Goal: Task Accomplishment & Management: Manage account settings

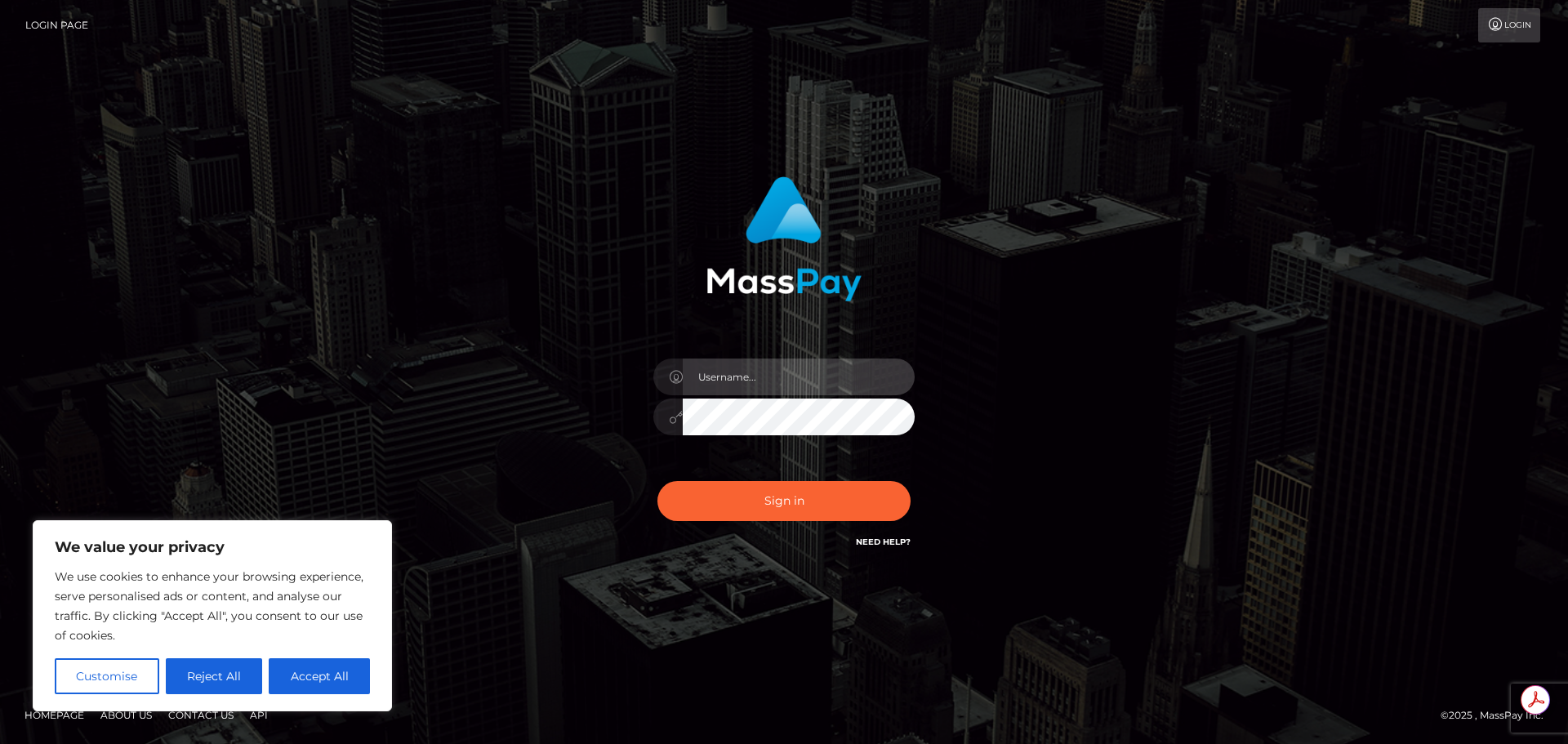
type input "[EMAIL_ADDRESS][DOMAIN_NAME]"
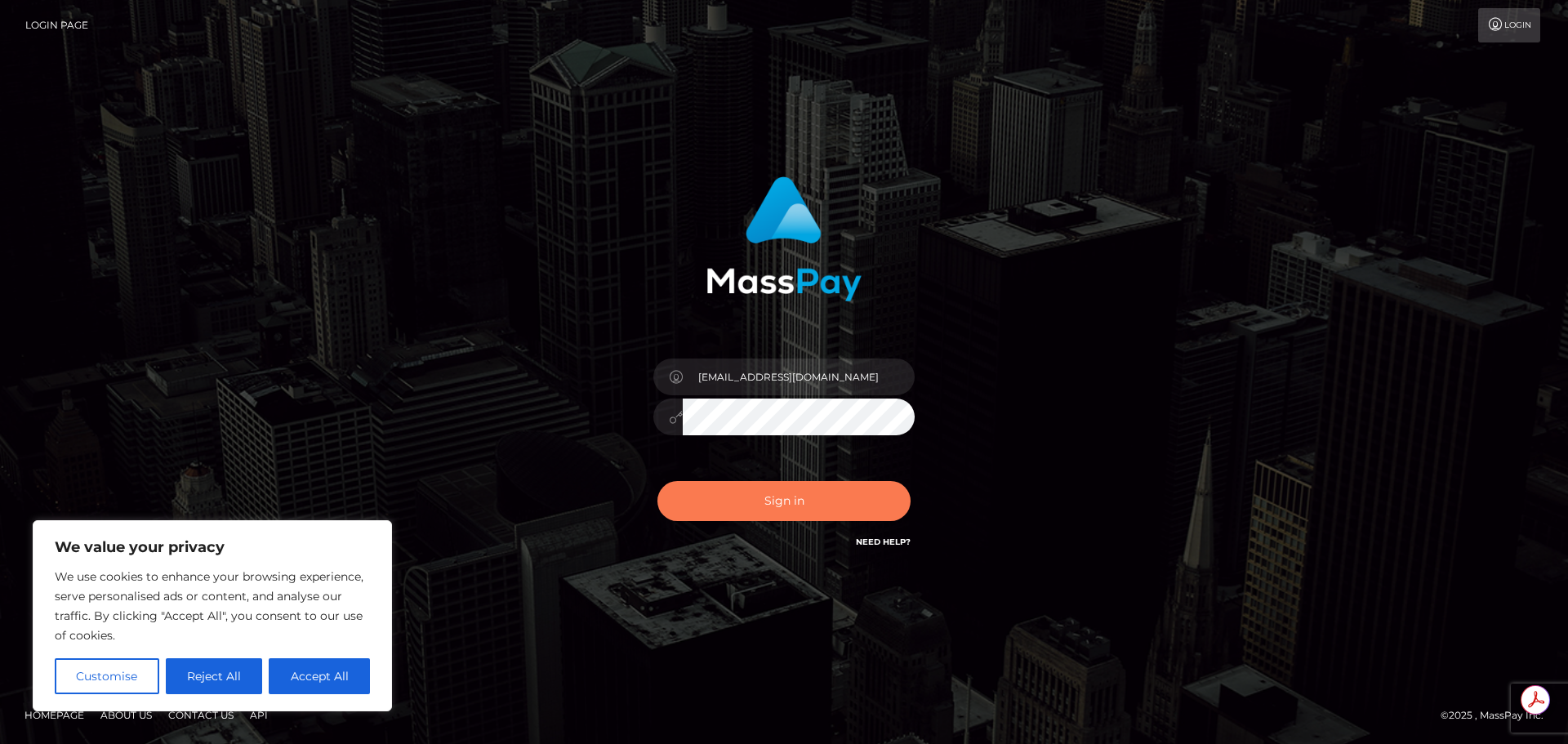
click at [802, 494] on button "Sign in" at bounding box center [784, 500] width 254 height 40
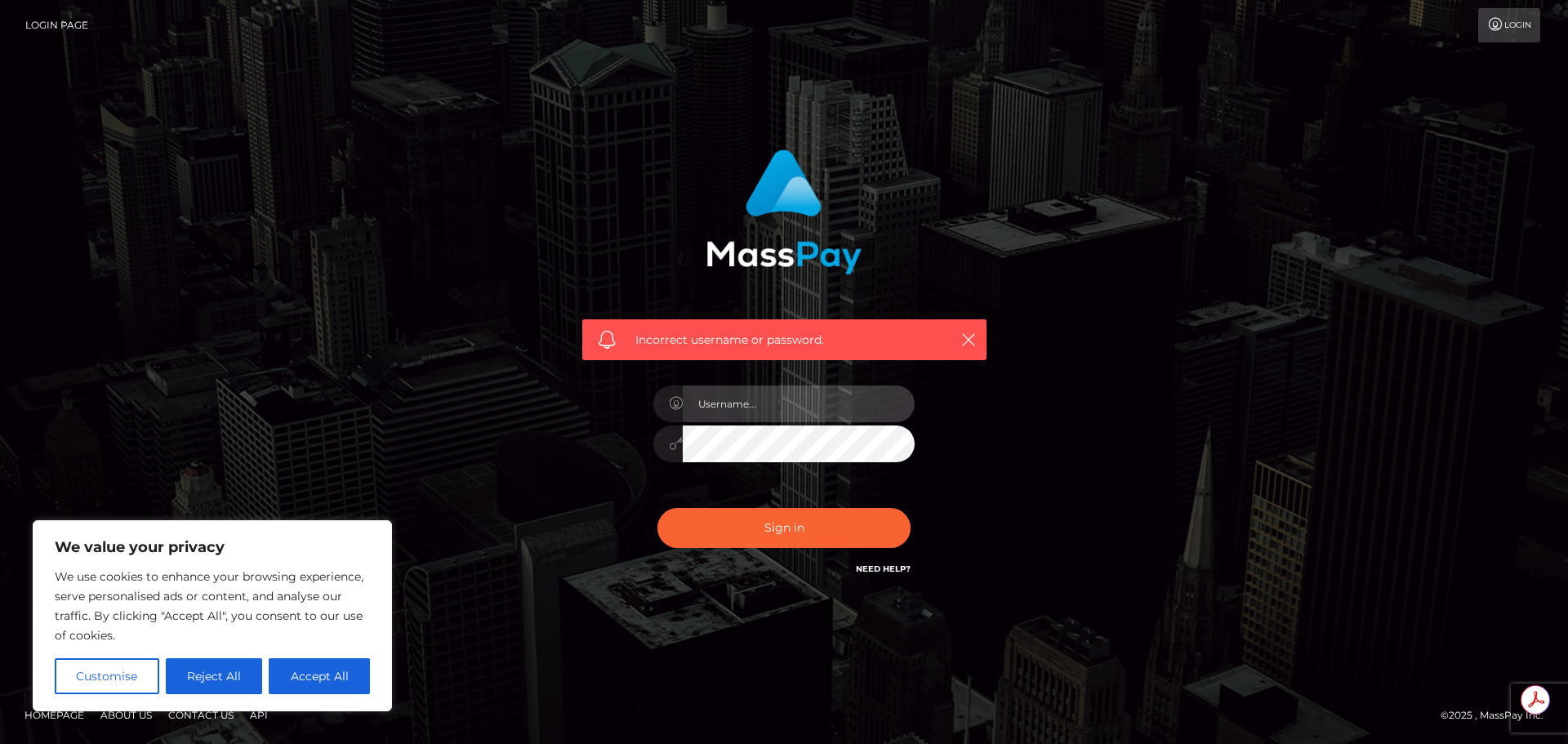
click at [754, 405] on input "text" at bounding box center [798, 404] width 232 height 37
type input "jaimedelin"
click at [657, 508] on button "Sign in" at bounding box center [784, 527] width 254 height 40
click at [881, 568] on link "Need Help?" at bounding box center [883, 568] width 55 height 11
click at [864, 571] on link "Need Help?" at bounding box center [883, 568] width 55 height 11
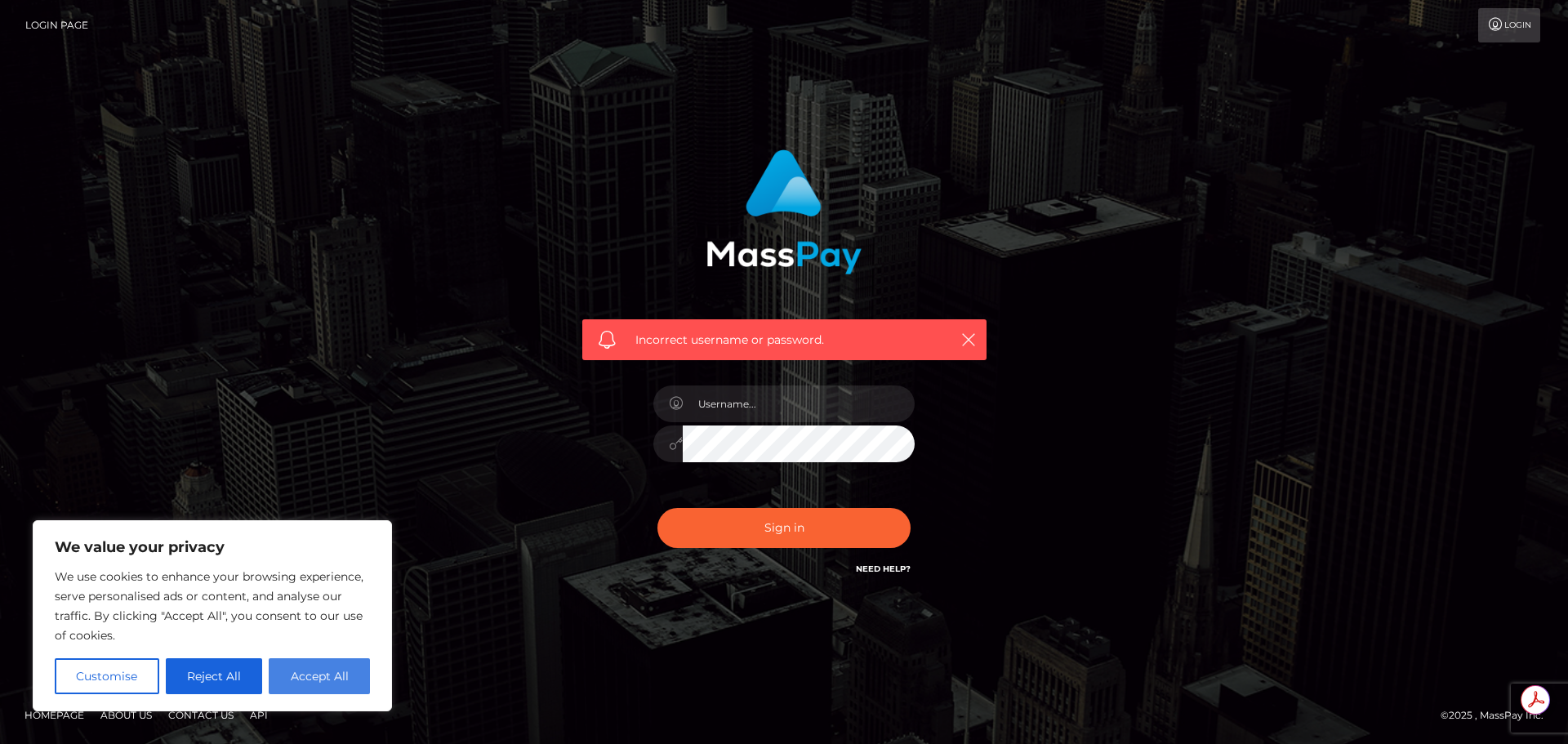
click at [302, 682] on button "Accept All" at bounding box center [319, 676] width 101 height 36
checkbox input "true"
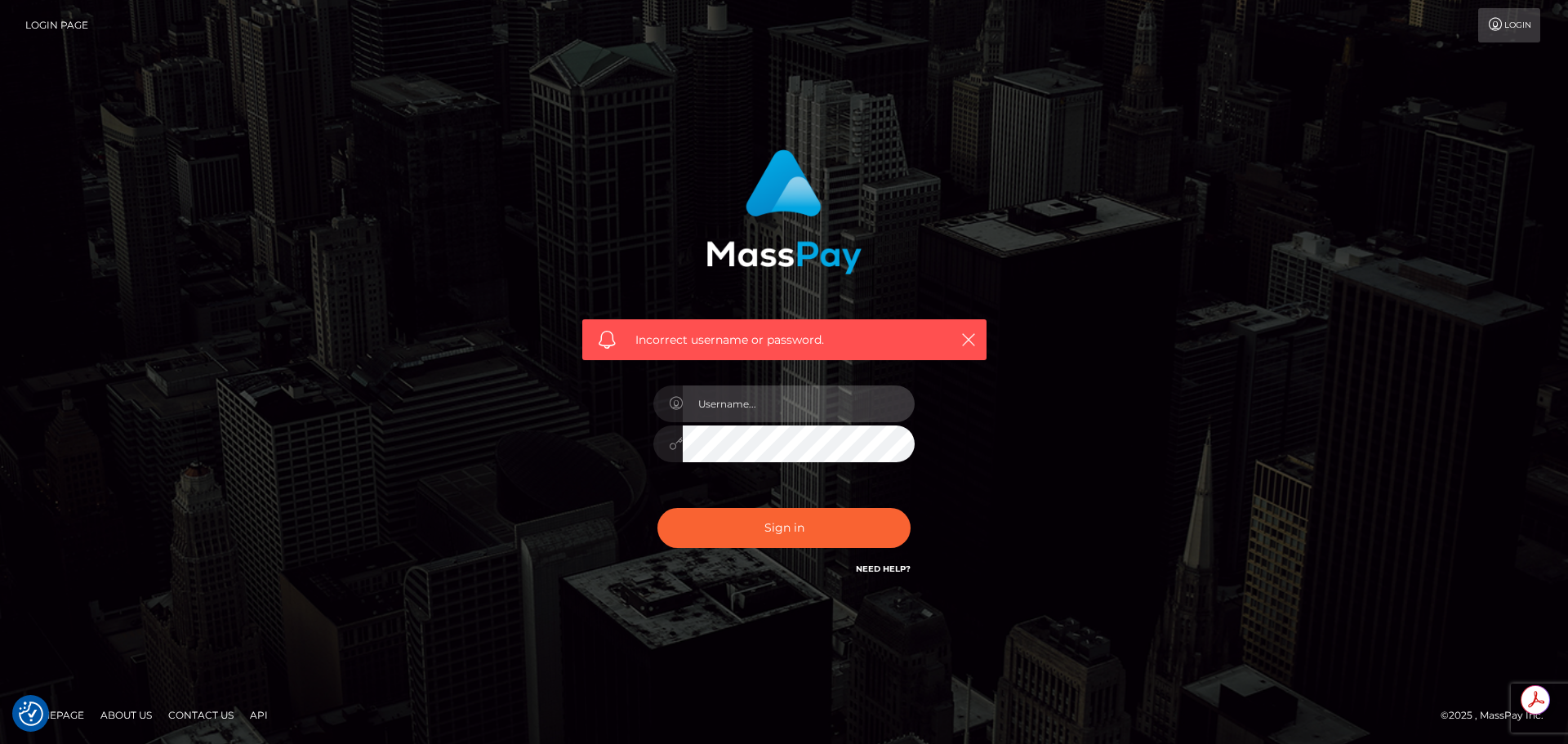
click at [794, 418] on input "text" at bounding box center [798, 404] width 232 height 37
type input "[EMAIL_ADDRESS][DOMAIN_NAME]"
click at [898, 399] on input "[EMAIL_ADDRESS][DOMAIN_NAME]" at bounding box center [798, 404] width 232 height 37
click at [0, 743] on com-1password-button at bounding box center [0, 744] width 0 height 0
click at [837, 409] on input "[EMAIL_ADDRESS][DOMAIN_NAME]" at bounding box center [798, 404] width 232 height 37
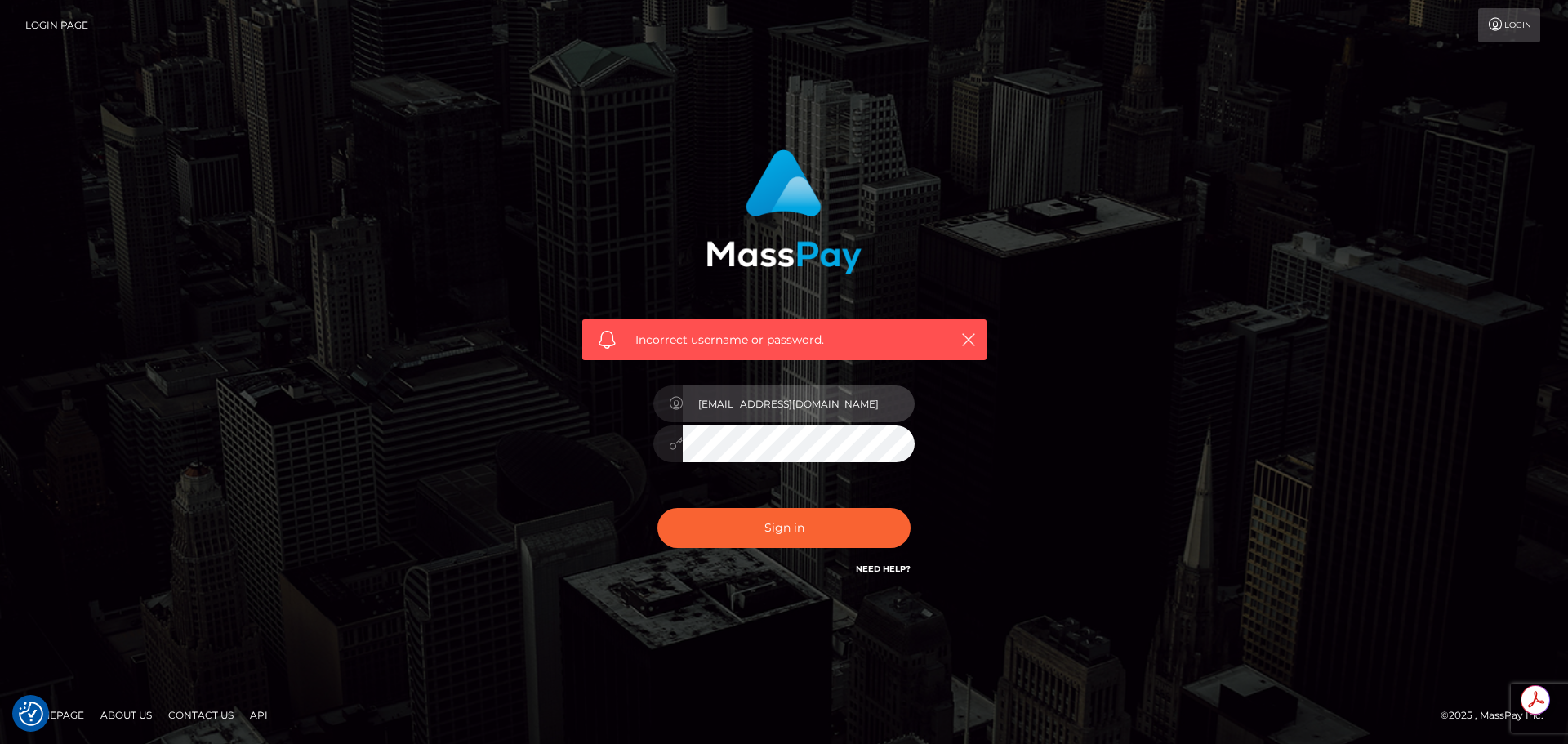
click at [837, 409] on input "[EMAIL_ADDRESS][DOMAIN_NAME]" at bounding box center [798, 404] width 232 height 37
click at [657, 508] on button "Sign in" at bounding box center [784, 527] width 254 height 40
click at [743, 409] on input "text" at bounding box center [798, 404] width 232 height 37
paste input "[EMAIL_ADDRESS][DOMAIN_NAME]"
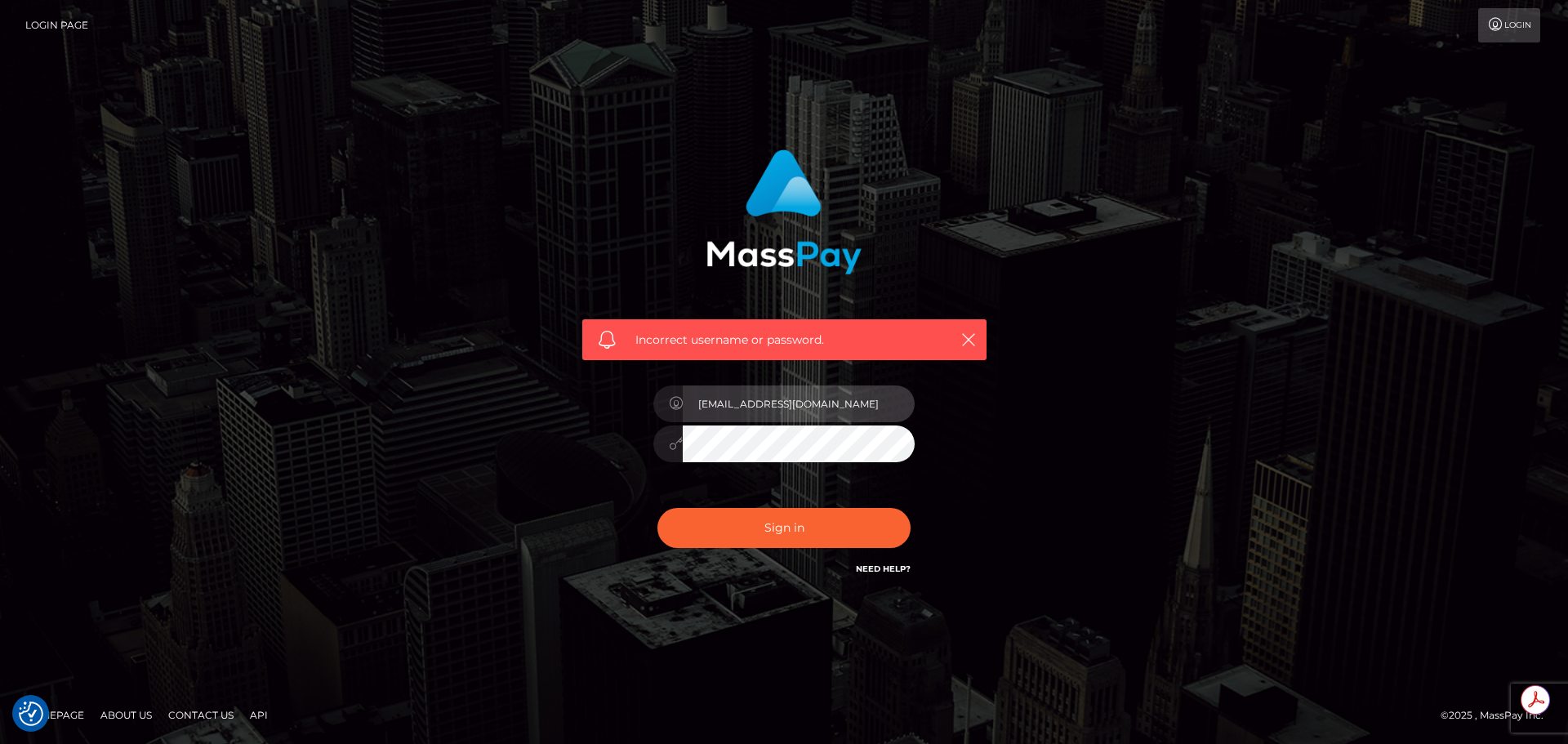
type input "[EMAIL_ADDRESS][DOMAIN_NAME]"
click at [657, 508] on button "Sign in" at bounding box center [784, 527] width 254 height 40
click at [1521, 23] on link "Login" at bounding box center [1510, 25] width 62 height 34
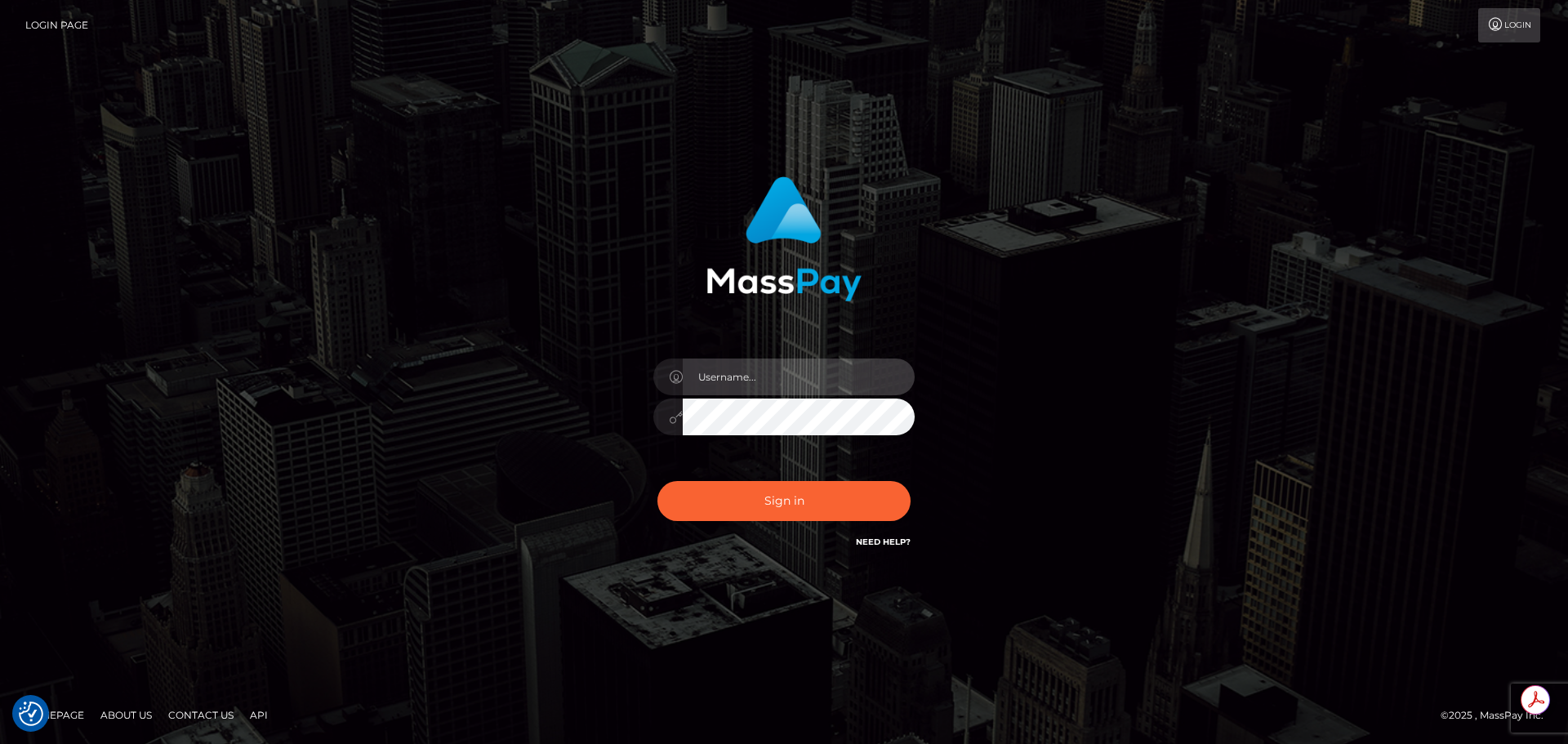
click at [753, 381] on input "text" at bounding box center [798, 377] width 232 height 37
drag, startPoint x: 780, startPoint y: 358, endPoint x: 774, endPoint y: 377, distance: 19.9
click at [774, 377] on input "text" at bounding box center [798, 377] width 232 height 37
paste input "edelinjaime@hotmail.com"
type input "edelinjaime@hotmail.com"
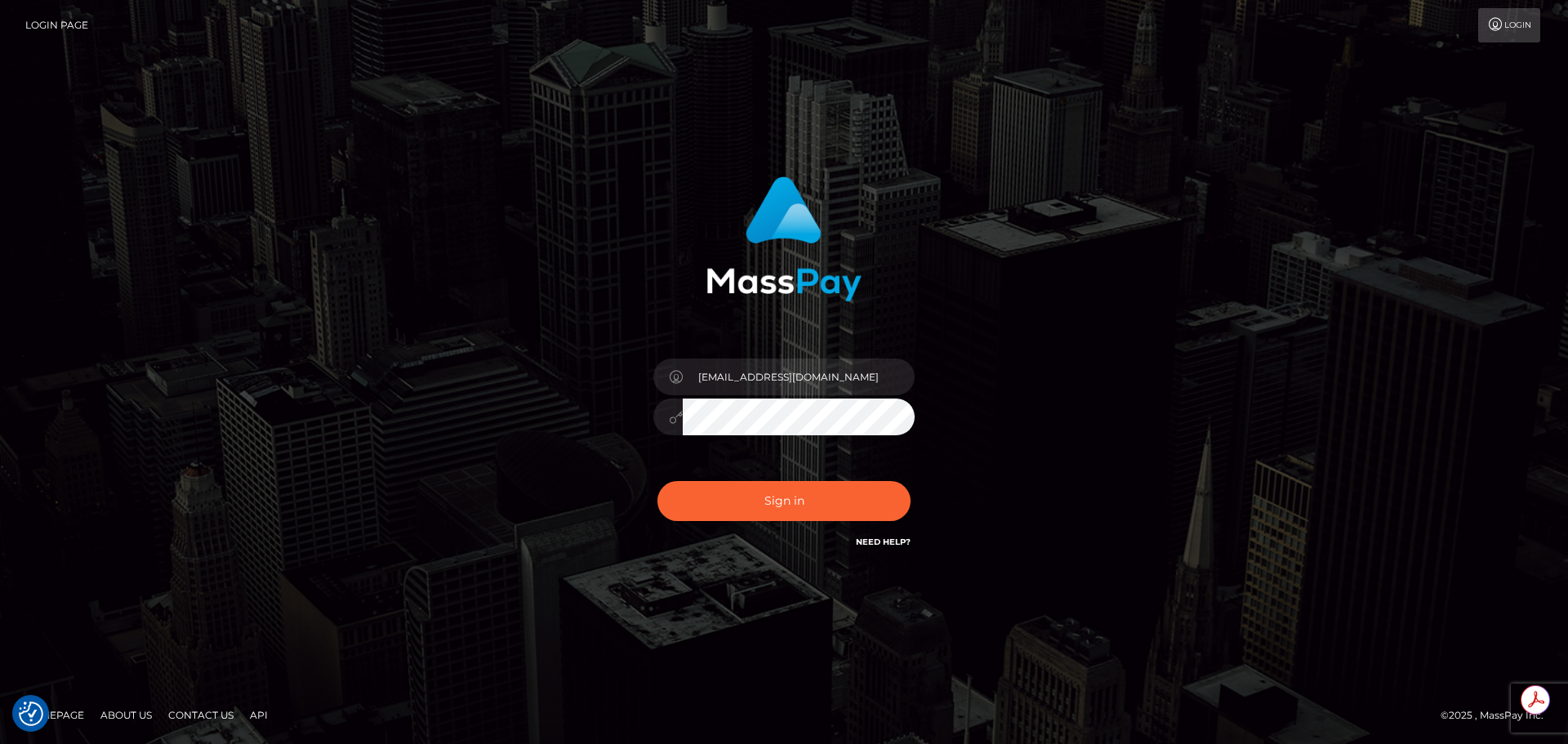
click at [657, 481] on button "Sign in" at bounding box center [784, 500] width 254 height 40
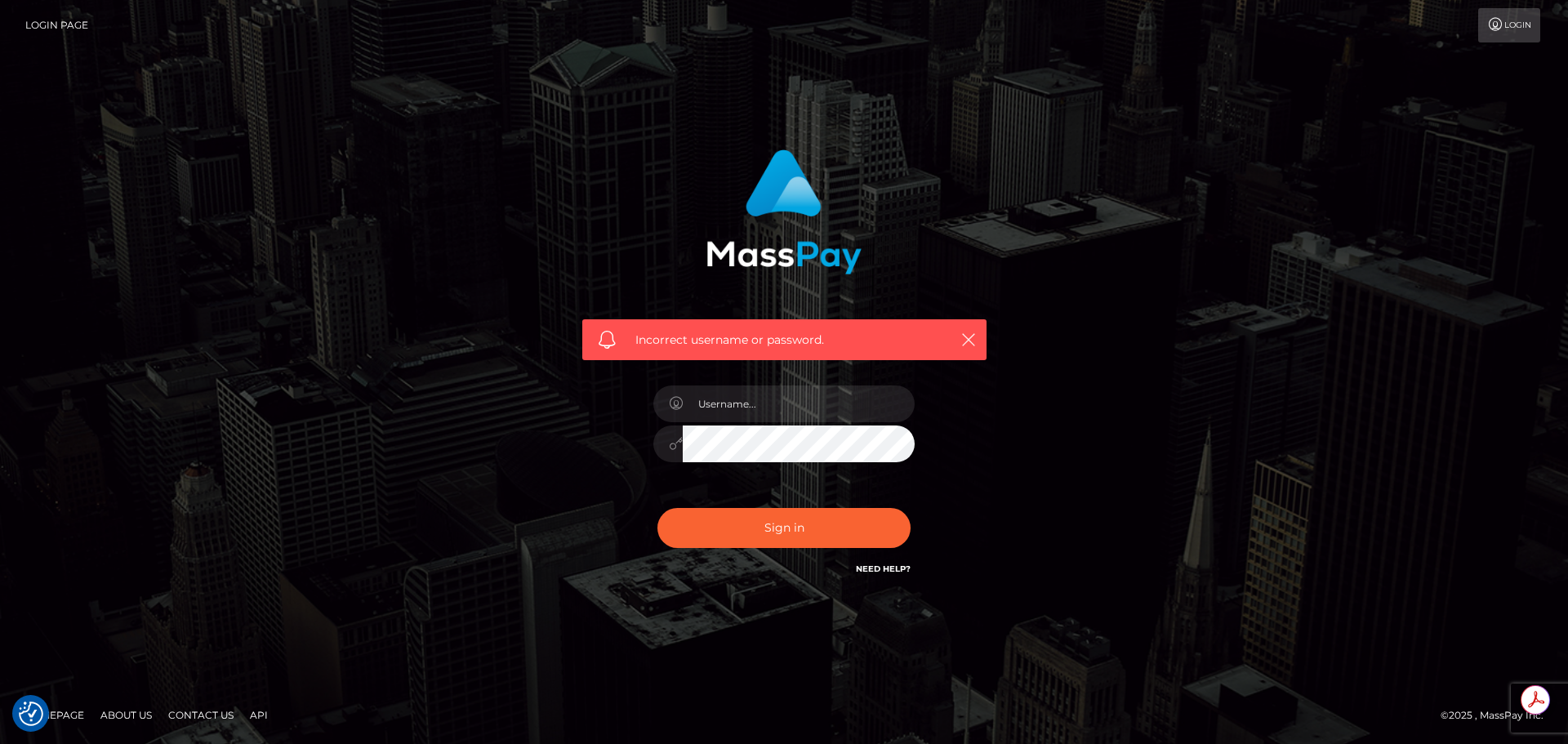
click at [657, 508] on button "Sign in" at bounding box center [784, 527] width 254 height 40
click at [733, 402] on input "text" at bounding box center [798, 404] width 232 height 37
paste input "[EMAIL_ADDRESS][DOMAIN_NAME]"
type input "[EMAIL_ADDRESS][DOMAIN_NAME]"
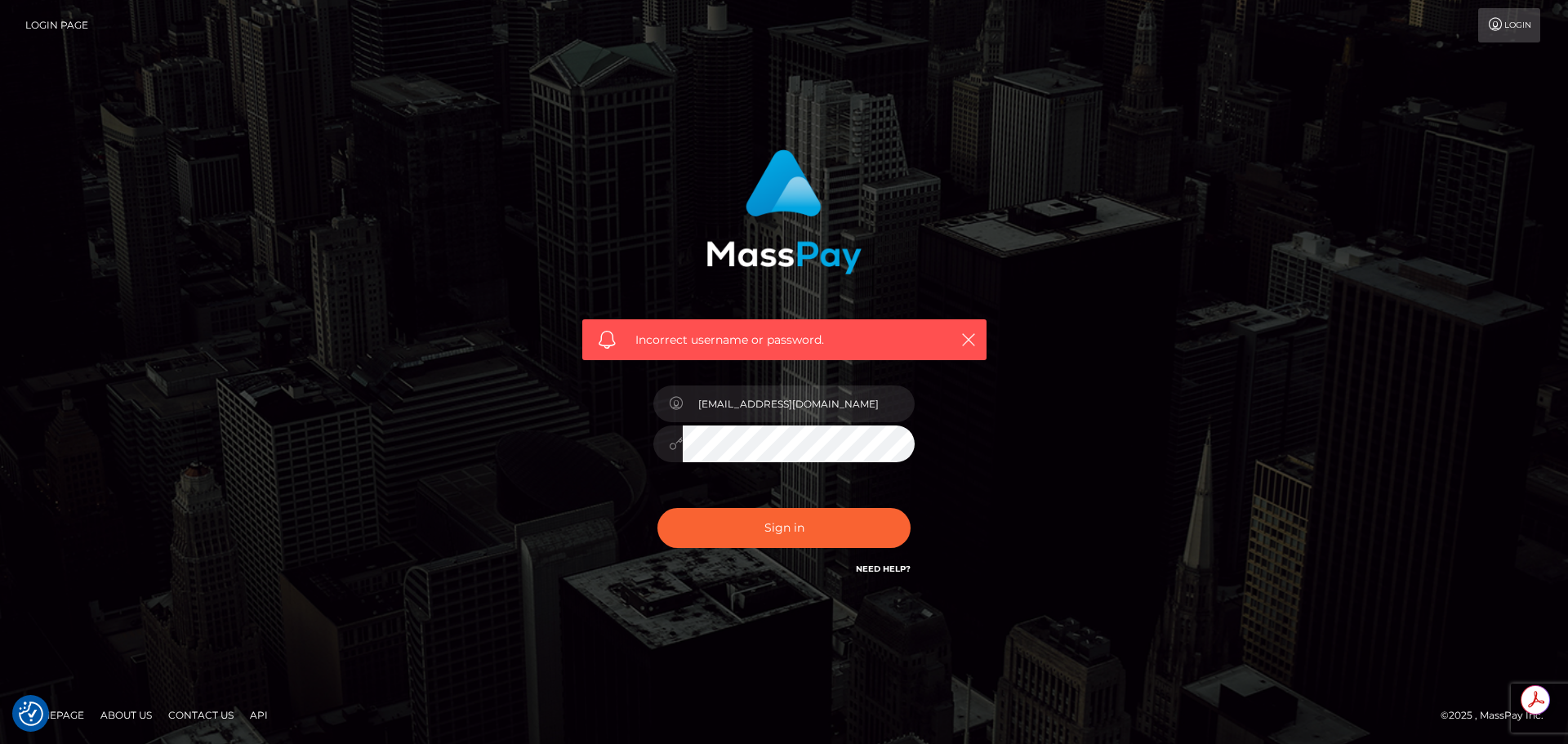
click at [790, 556] on div "Sign in Need Help?" at bounding box center [784, 534] width 286 height 73
click at [789, 524] on button "Sign in" at bounding box center [784, 527] width 254 height 40
